Goal: Check status: Check status

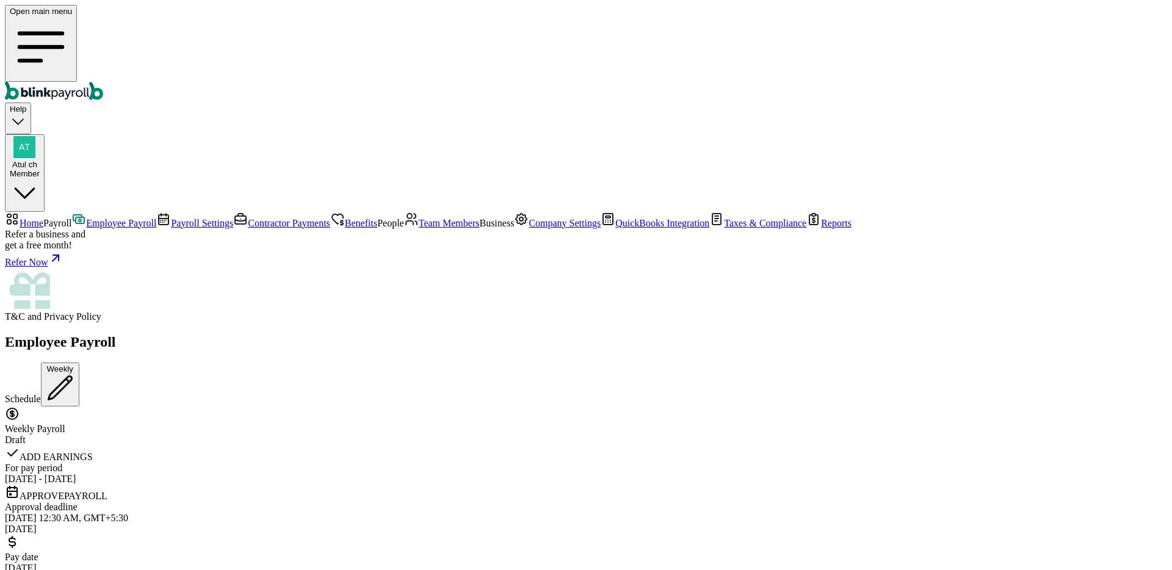
scroll to position [3389, 0]
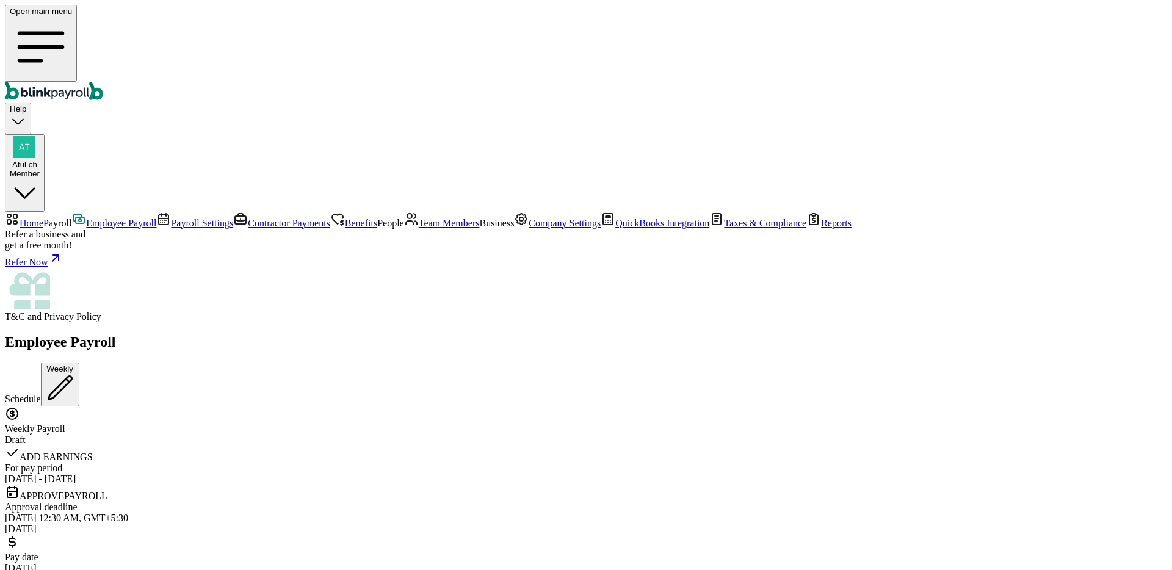
drag, startPoint x: 634, startPoint y: 100, endPoint x: 621, endPoint y: 103, distance: 12.6
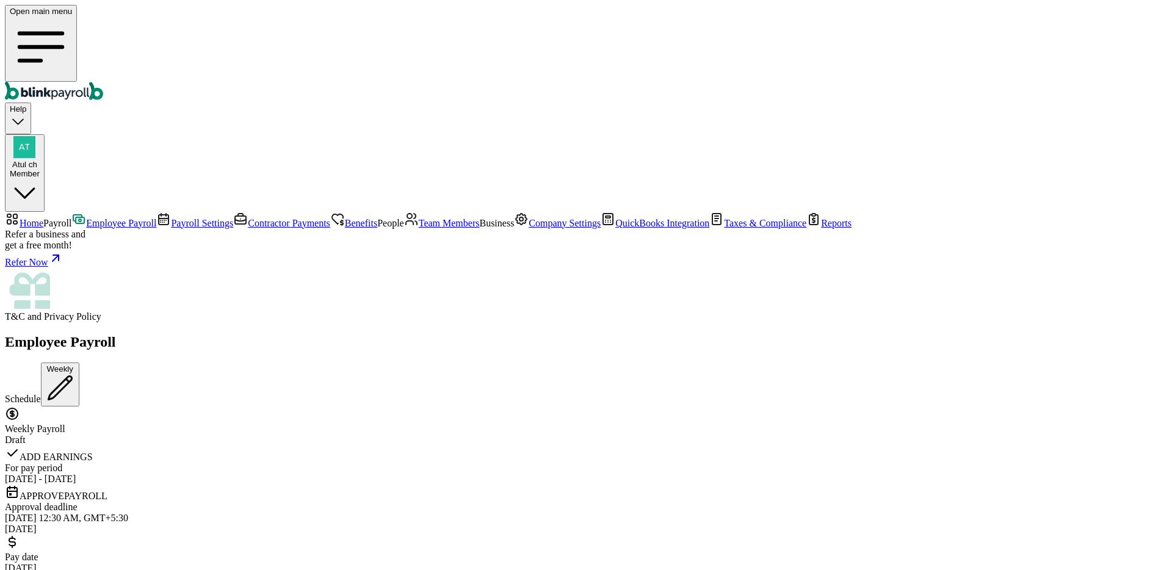
click at [43, 218] on link "Home" at bounding box center [24, 223] width 38 height 10
